Goal: Transaction & Acquisition: Purchase product/service

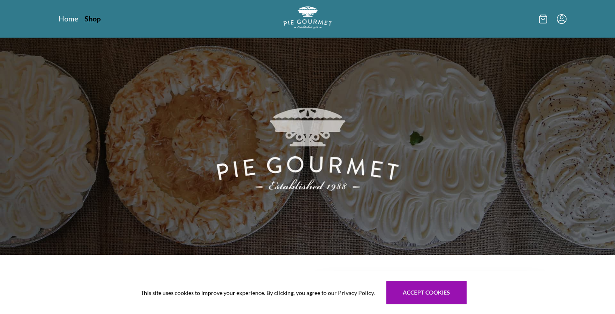
click at [94, 15] on link "Shop" at bounding box center [93, 19] width 16 height 10
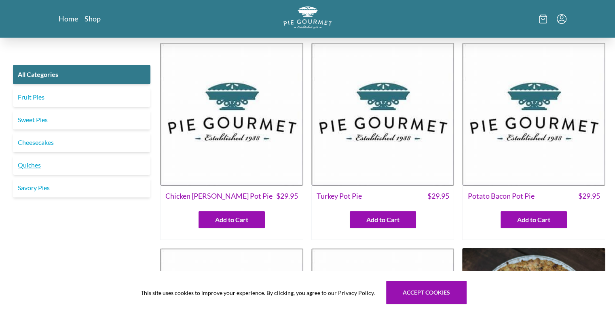
click at [27, 165] on link "Quiches" at bounding box center [81, 164] width 137 height 19
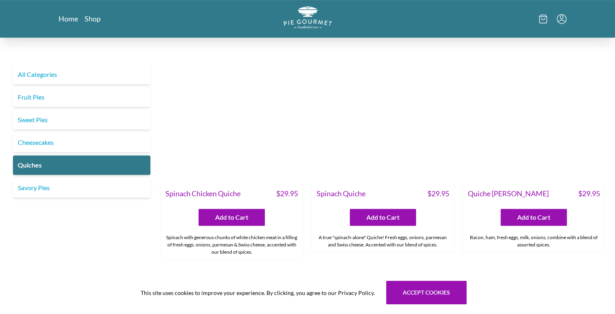
scroll to position [243, 0]
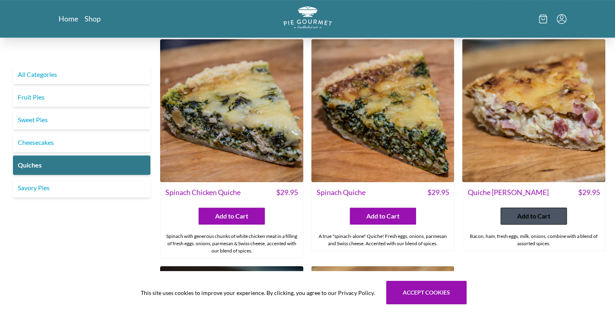
click at [533, 214] on span "Add to Cart" at bounding box center [533, 216] width 33 height 10
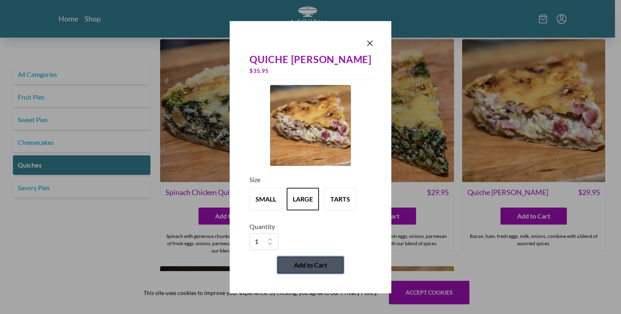
click at [311, 260] on span "Add to Cart" at bounding box center [310, 265] width 33 height 10
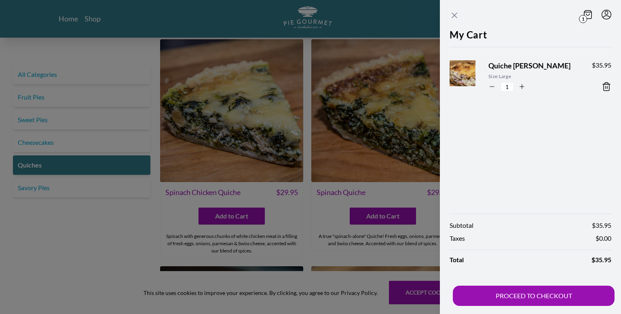
click at [453, 15] on icon "Close panel" at bounding box center [455, 16] width 10 height 10
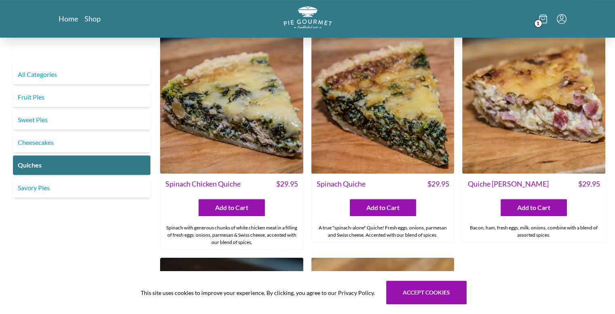
scroll to position [202, 0]
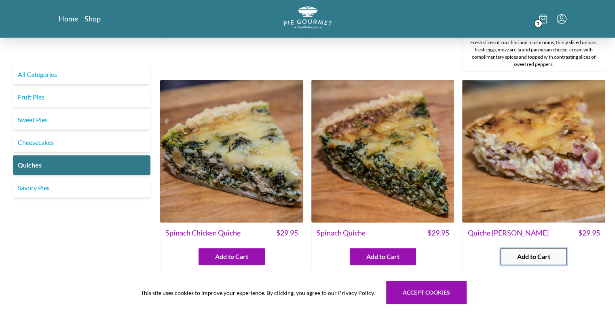
click at [530, 252] on span "Add to Cart" at bounding box center [533, 257] width 33 height 10
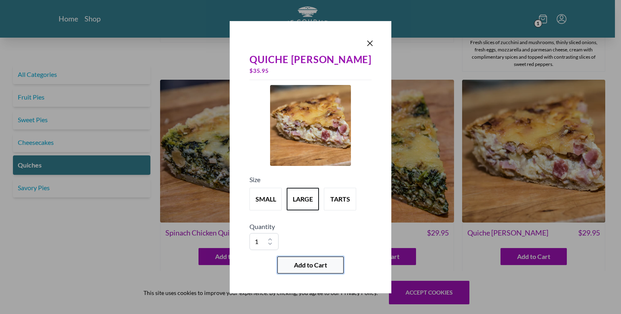
click at [314, 260] on span "Add to Cart" at bounding box center [310, 265] width 33 height 10
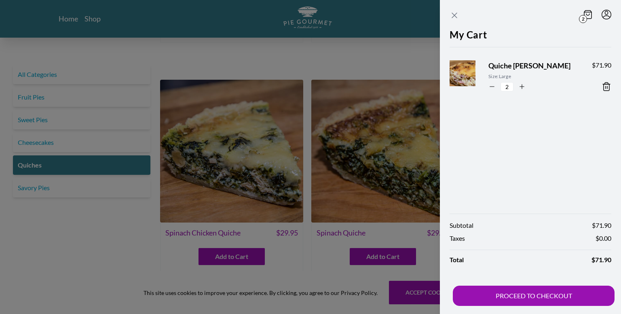
click at [455, 13] on icon "Close panel" at bounding box center [455, 16] width 10 height 10
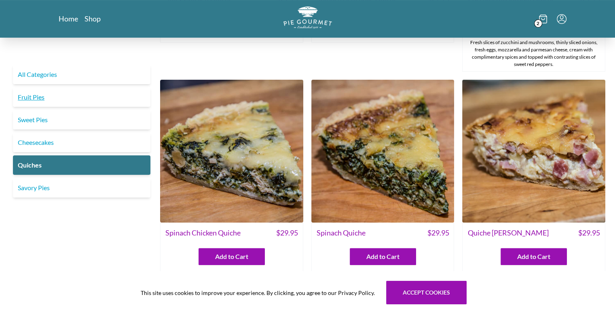
click at [39, 96] on link "Fruit Pies" at bounding box center [81, 96] width 137 height 19
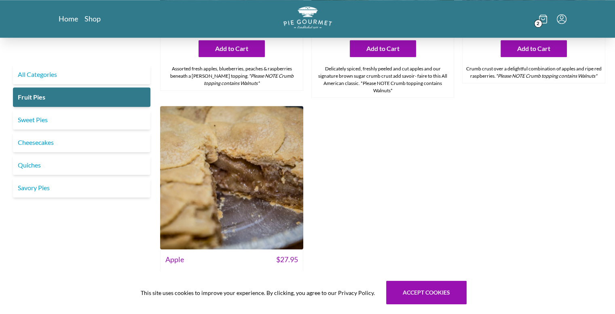
scroll to position [868, 0]
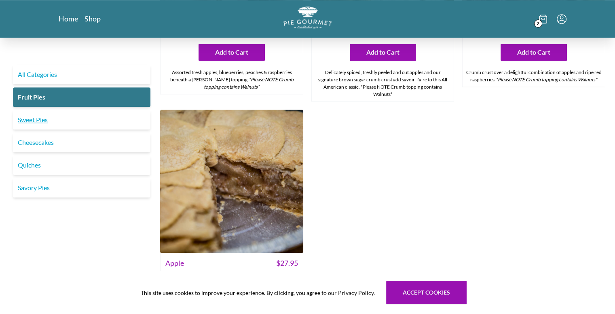
click at [38, 119] on link "Sweet Pies" at bounding box center [81, 119] width 137 height 19
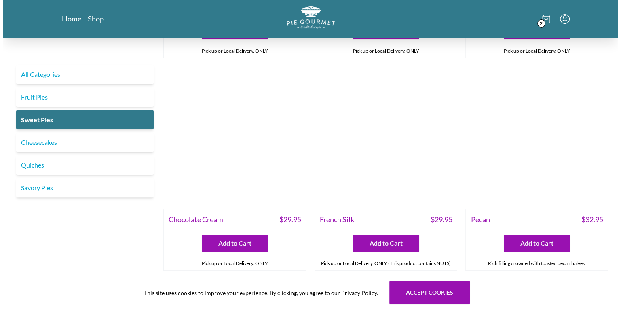
scroll to position [202, 0]
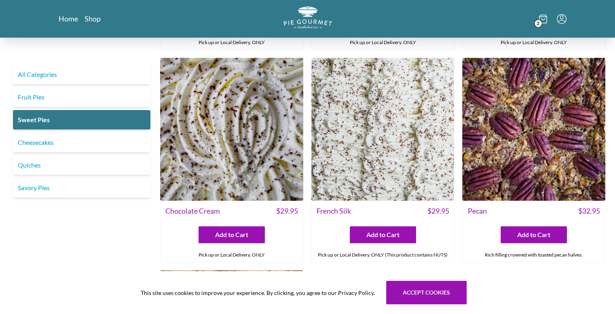
click at [541, 17] on icon at bounding box center [542, 17] width 7 height 0
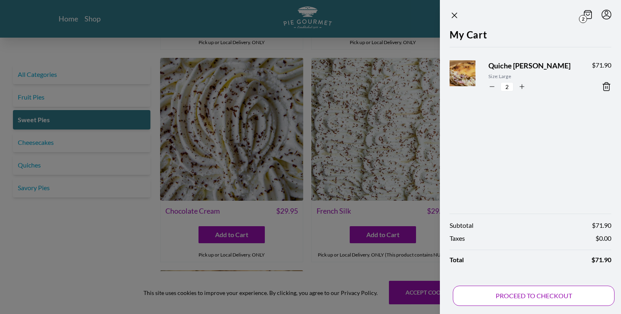
click at [516, 293] on button "PROCEED TO CHECKOUT" at bounding box center [534, 296] width 162 height 20
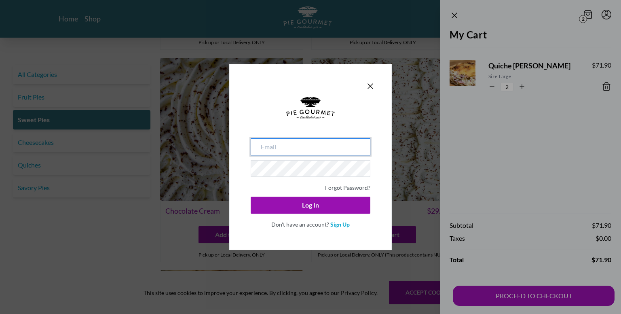
click at [281, 150] on input "email" at bounding box center [311, 146] width 120 height 17
click at [340, 222] on link "Sign Up" at bounding box center [339, 224] width 19 height 7
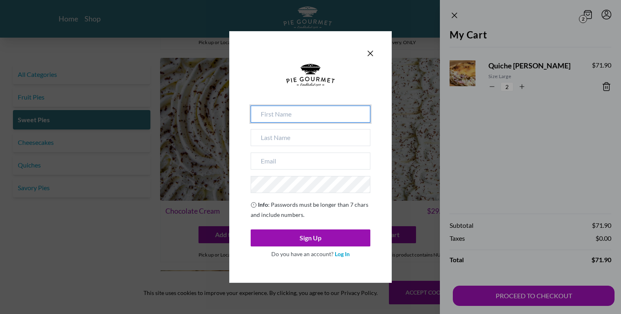
click at [290, 117] on input at bounding box center [311, 114] width 120 height 17
type input "Abigail"
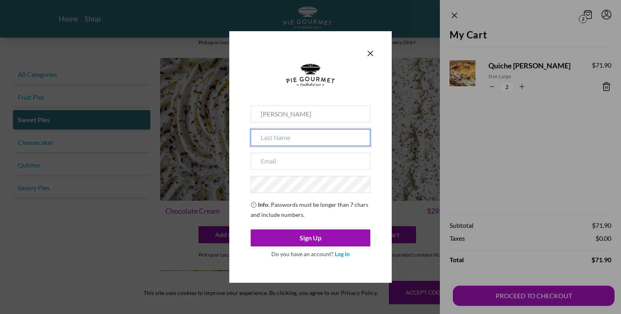
type input "Thomason"
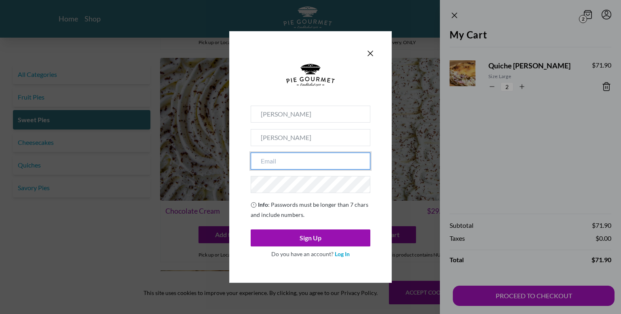
type input "[EMAIL_ADDRESS][DOMAIN_NAME]"
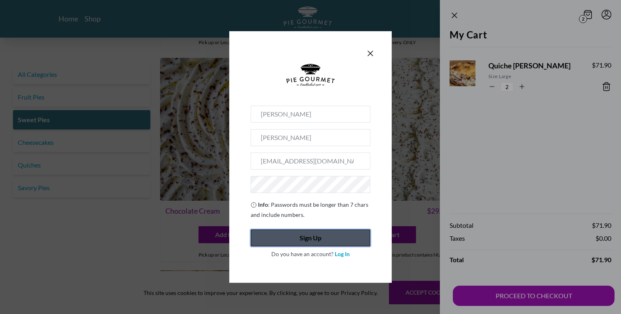
click at [296, 238] on button "Sign Up" at bounding box center [311, 237] width 120 height 17
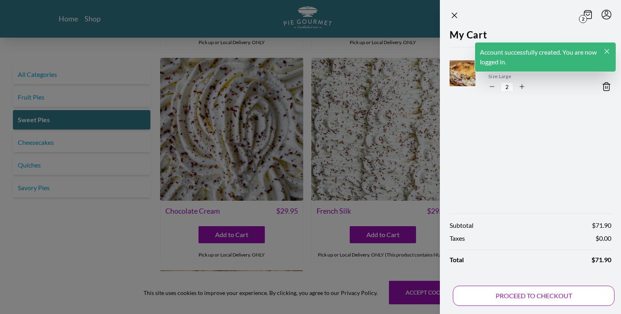
click at [520, 292] on button "PROCEED TO CHECKOUT" at bounding box center [534, 296] width 162 height 20
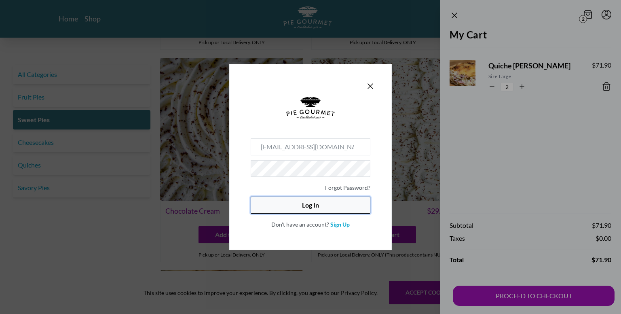
click at [311, 206] on button "Log In" at bounding box center [311, 205] width 120 height 17
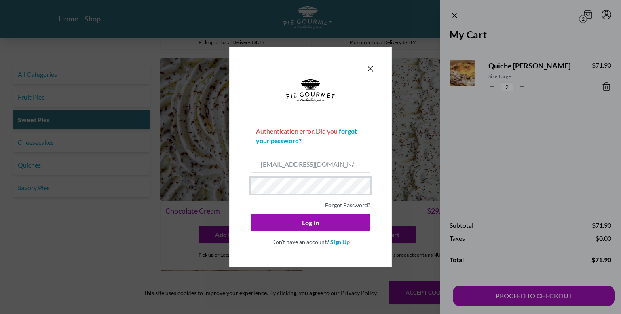
click at [231, 188] on div "Authentication error . Did you forgot your password? [EMAIL_ADDRESS][DOMAIN_NAM…" at bounding box center [310, 157] width 163 height 221
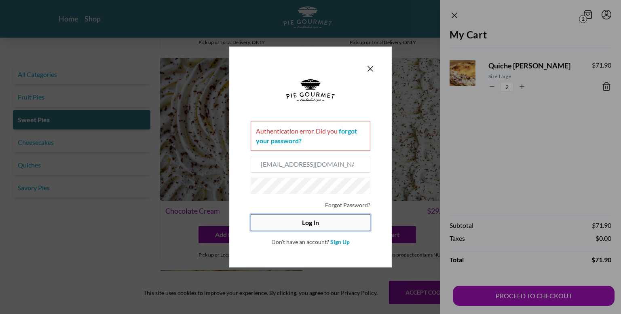
click at [312, 221] on button "Log In" at bounding box center [311, 222] width 120 height 17
click at [313, 224] on button "Log In" at bounding box center [311, 222] width 120 height 17
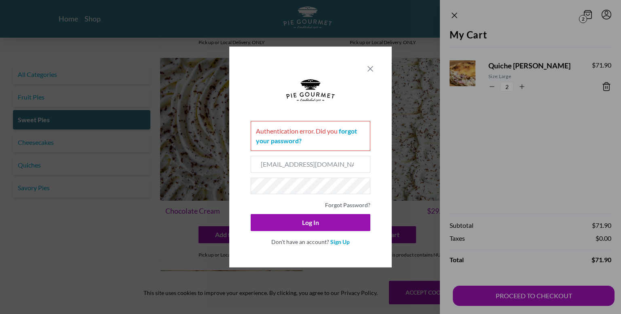
click at [369, 69] on icon "Close panel" at bounding box center [371, 69] width 10 height 10
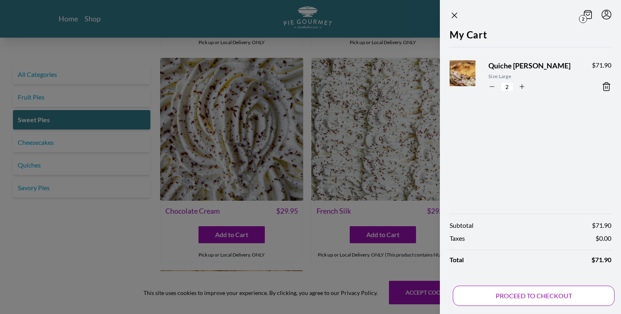
click at [544, 294] on button "PROCEED TO CHECKOUT" at bounding box center [534, 296] width 162 height 20
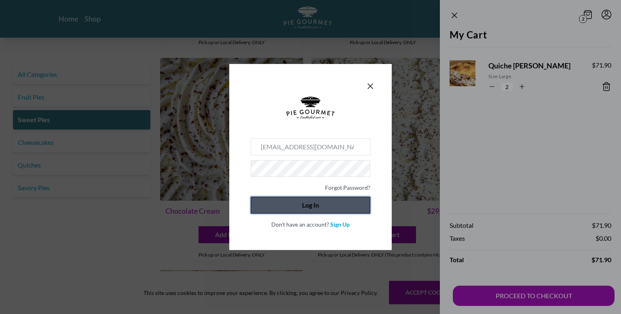
click at [307, 204] on button "Log In" at bounding box center [311, 205] width 120 height 17
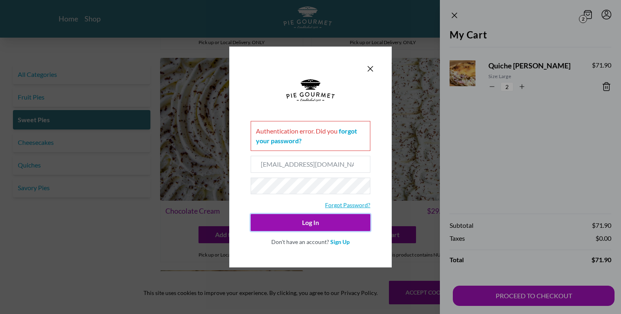
click at [345, 203] on link "Forgot Password?" at bounding box center [347, 204] width 45 height 7
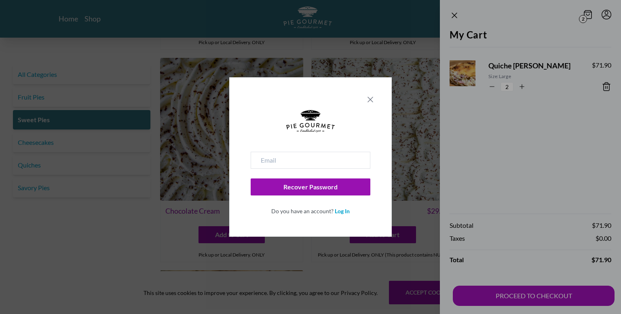
click at [370, 97] on icon "Close panel" at bounding box center [371, 100] width 10 height 10
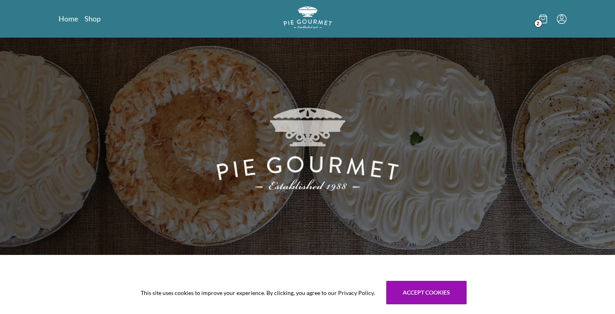
click at [542, 17] on icon at bounding box center [543, 19] width 8 height 9
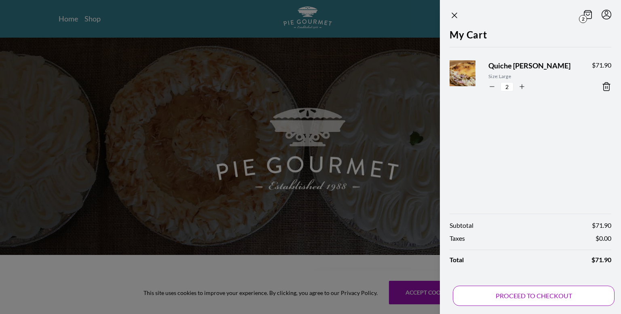
click at [550, 295] on button "PROCEED TO CHECKOUT" at bounding box center [534, 296] width 162 height 20
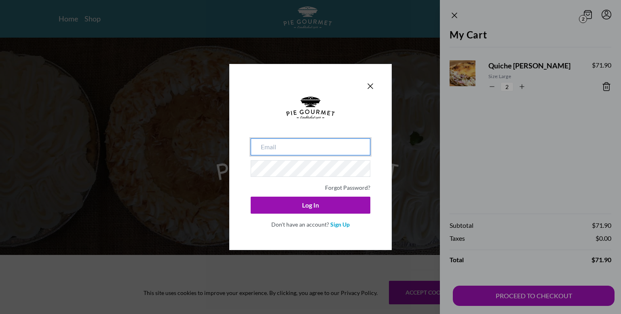
type input "[EMAIL_ADDRESS][DOMAIN_NAME]"
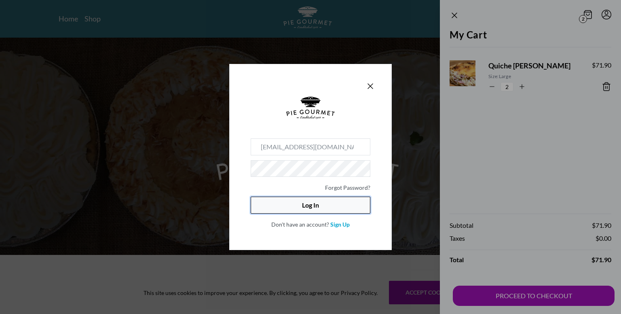
click at [312, 205] on button "Log In" at bounding box center [311, 205] width 120 height 17
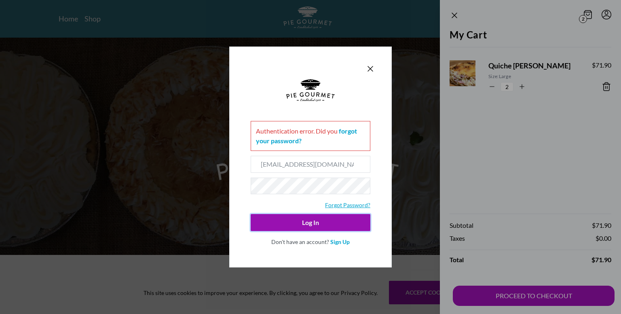
click at [354, 203] on link "Forgot Password?" at bounding box center [347, 204] width 45 height 7
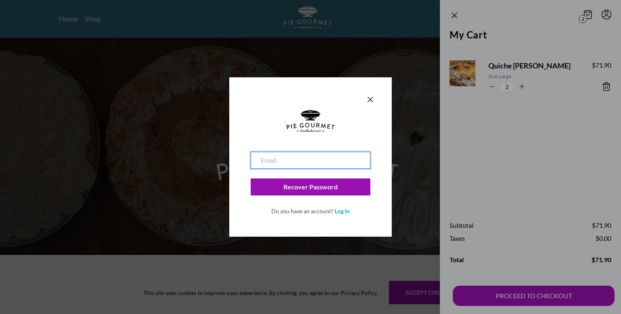
click at [285, 159] on input "email" at bounding box center [311, 160] width 120 height 17
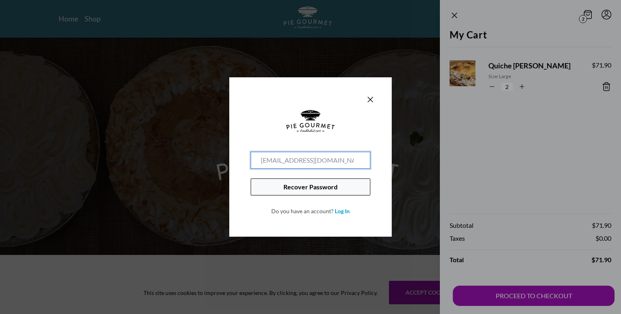
type input "[EMAIL_ADDRESS][DOMAIN_NAME]"
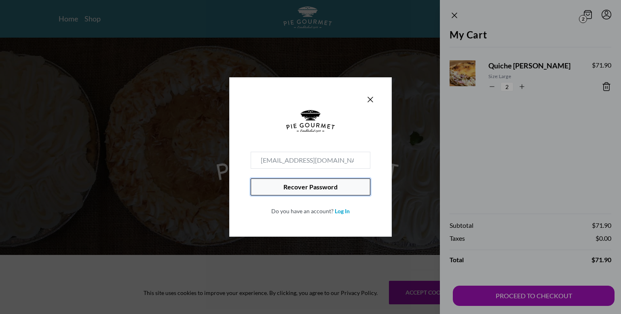
click at [337, 190] on button "Recover Password" at bounding box center [311, 186] width 120 height 17
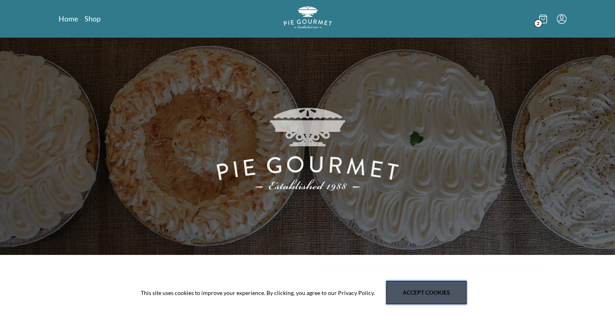
click at [429, 288] on button "Accept cookies" at bounding box center [426, 292] width 80 height 23
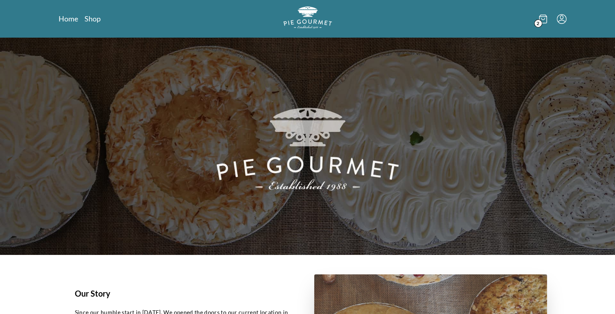
click at [543, 18] on icon at bounding box center [543, 19] width 8 height 9
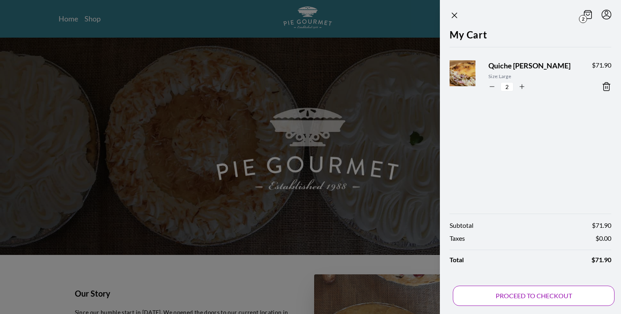
click at [532, 294] on button "PROCEED TO CHECKOUT" at bounding box center [534, 296] width 162 height 20
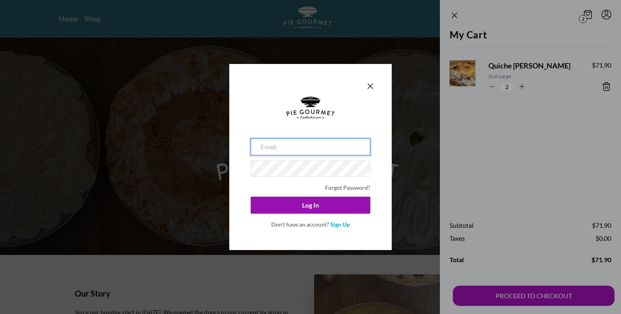
type input "[EMAIL_ADDRESS][DOMAIN_NAME]"
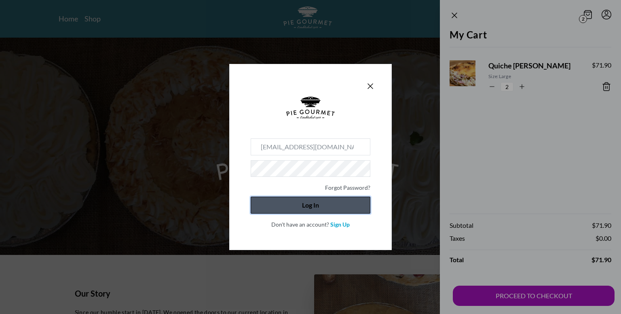
click at [300, 204] on button "Log In" at bounding box center [311, 205] width 120 height 17
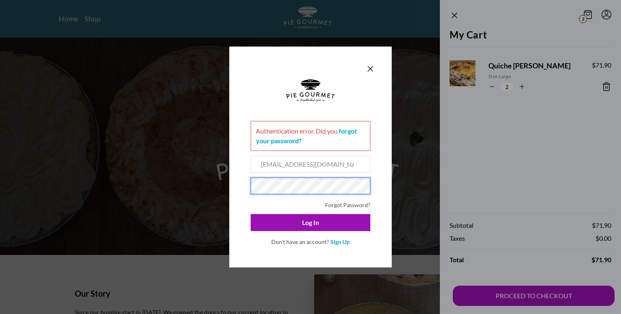
click at [240, 185] on div "Authentication error . Did you forgot your password? [EMAIL_ADDRESS][DOMAIN_NAM…" at bounding box center [310, 157] width 163 height 221
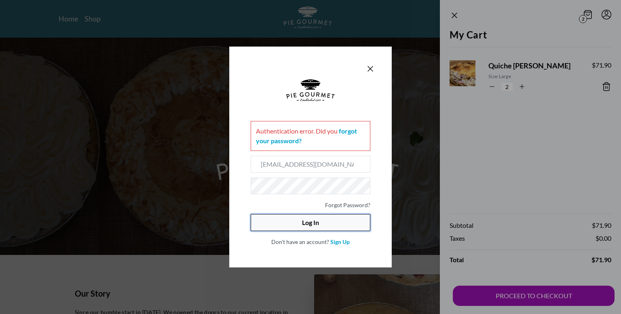
click at [300, 224] on button "Log In" at bounding box center [311, 222] width 120 height 17
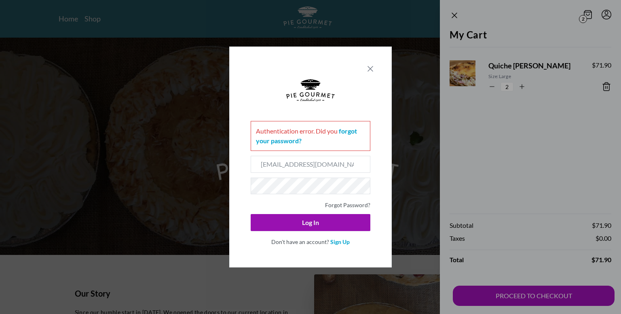
click at [370, 67] on icon "Close panel" at bounding box center [371, 69] width 10 height 10
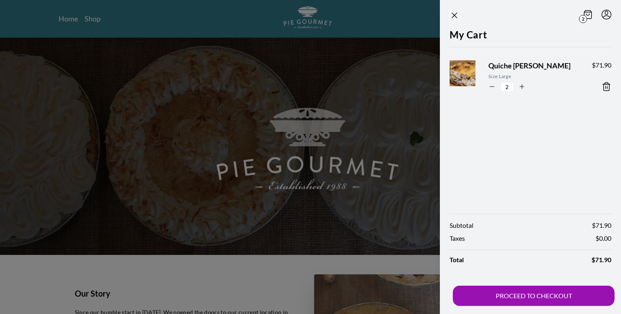
click at [606, 16] on icon "Menu" at bounding box center [607, 15] width 10 height 10
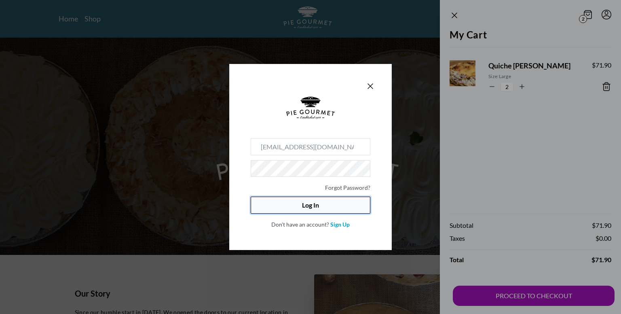
click at [317, 204] on button "Log In" at bounding box center [311, 205] width 120 height 17
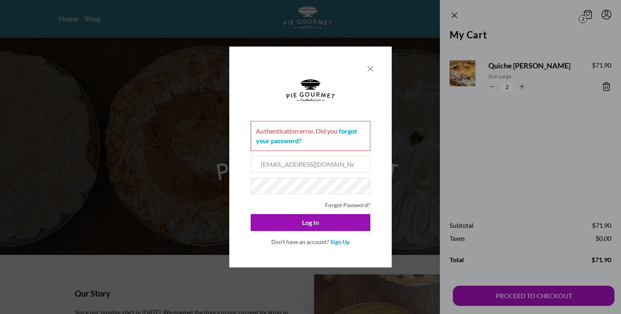
click at [370, 70] on icon "Close panel" at bounding box center [371, 69] width 10 height 10
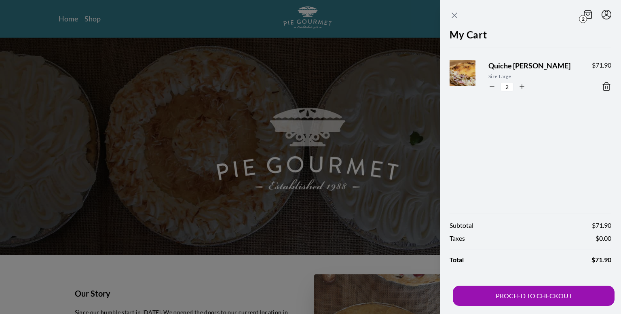
click at [455, 17] on icon "Close panel" at bounding box center [455, 16] width 10 height 10
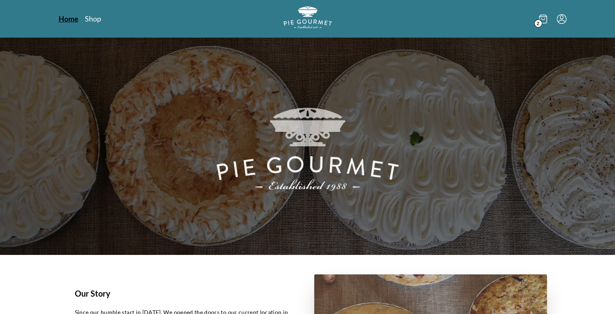
click at [63, 21] on link "Home" at bounding box center [69, 19] width 20 height 10
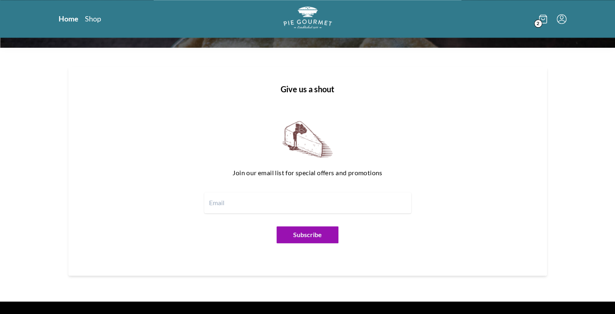
scroll to position [988, 0]
